Goal: Check status: Check status

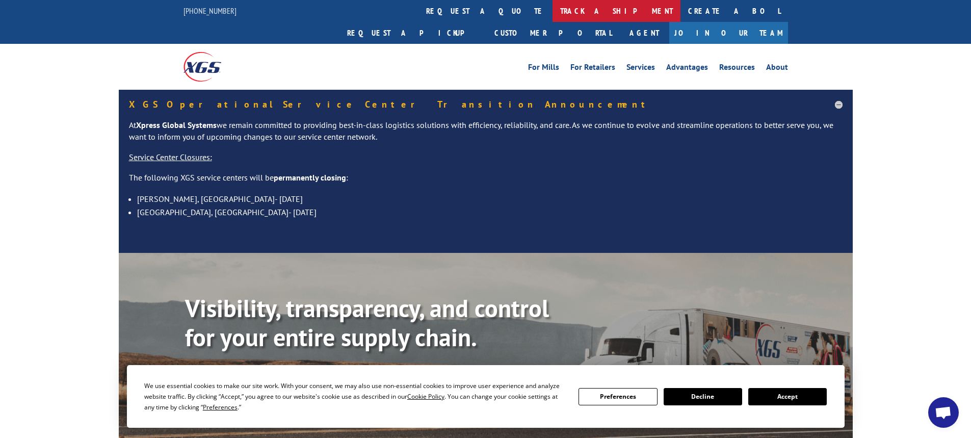
click at [552, 11] on link "track a shipment" at bounding box center [616, 11] width 128 height 22
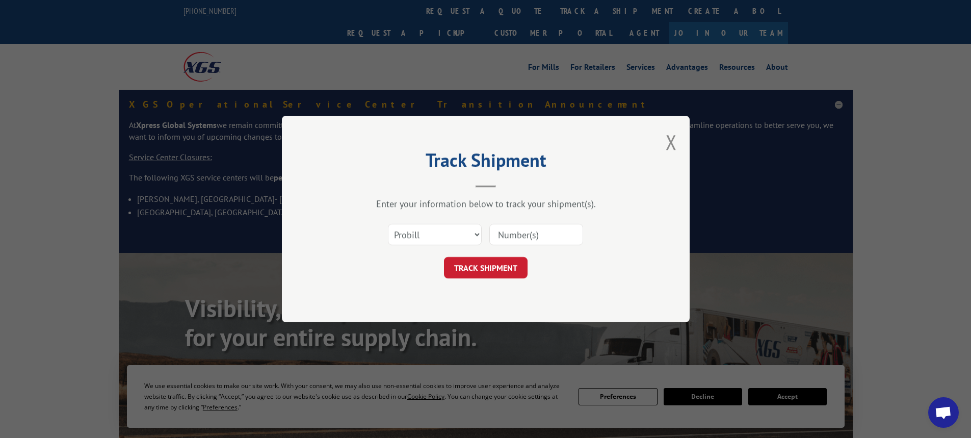
click at [533, 232] on input at bounding box center [536, 234] width 94 height 21
paste input "17467018"
type input "17467018"
click at [472, 269] on button "TRACK SHIPMENT" at bounding box center [486, 267] width 84 height 21
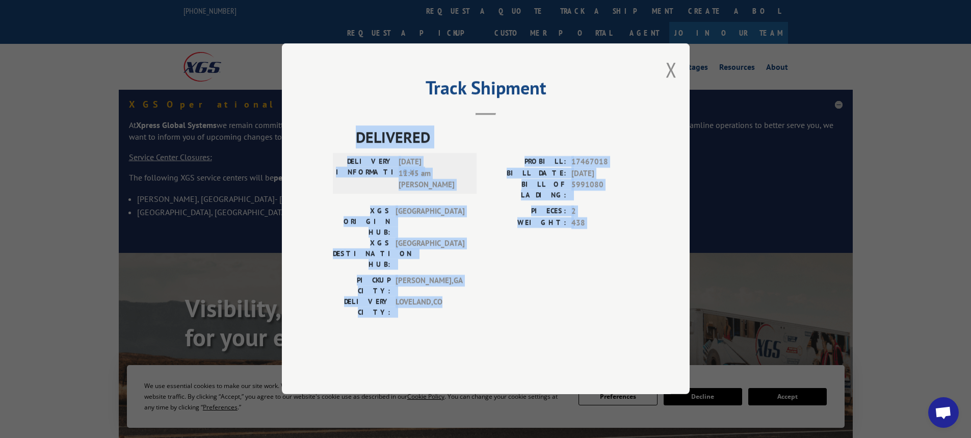
drag, startPoint x: 447, startPoint y: 279, endPoint x: 353, endPoint y: 175, distance: 140.3
click at [353, 175] on div "DELIVERED DELIVERY INFORMATION: [DATE] 11:45 am [PERSON_NAME]: 17467018 BILL DA…" at bounding box center [486, 224] width 306 height 197
copy div "DELIVERED DELIVERY INFORMATION: [DATE] 11:45 am [PERSON_NAME]: 17467018 BILL DA…"
click at [673, 83] on button "Close modal" at bounding box center [671, 69] width 11 height 27
